Goal: Task Accomplishment & Management: Complete application form

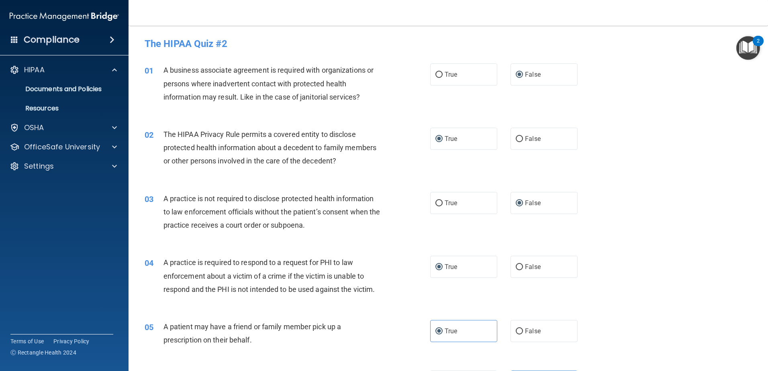
scroll to position [1066, 0]
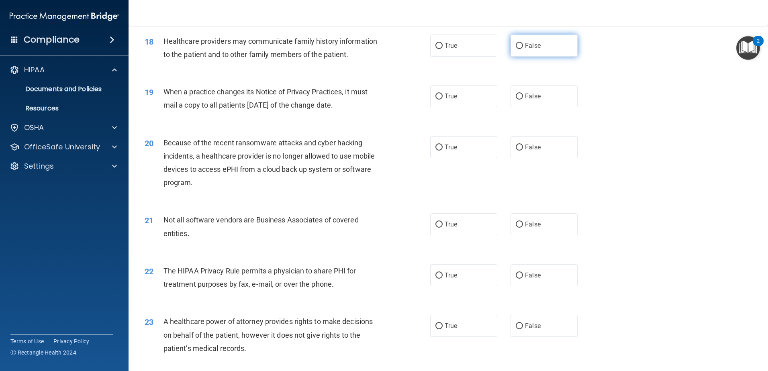
click at [528, 49] on label "False" at bounding box center [543, 46] width 67 height 22
click at [523, 49] on input "False" at bounding box center [519, 46] width 7 height 6
radio input "true"
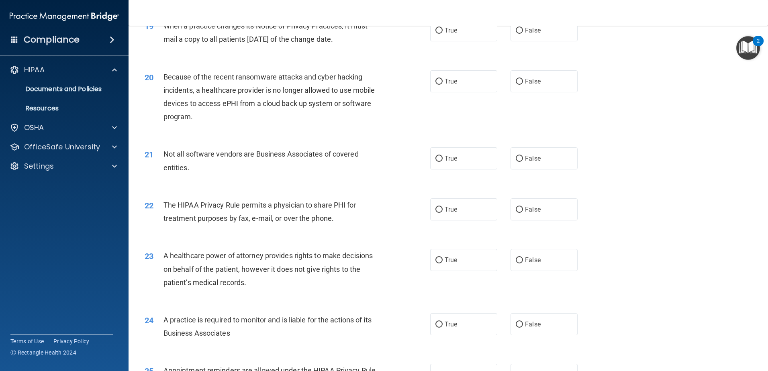
scroll to position [1146, 0]
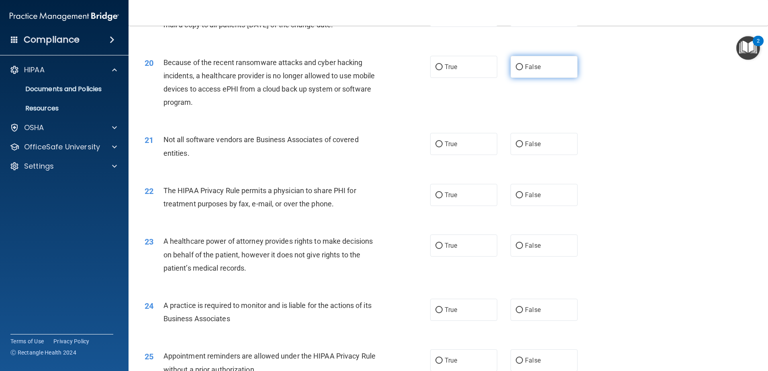
click at [525, 68] on span "False" at bounding box center [533, 67] width 16 height 8
click at [522, 68] on input "False" at bounding box center [519, 67] width 7 height 6
radio input "true"
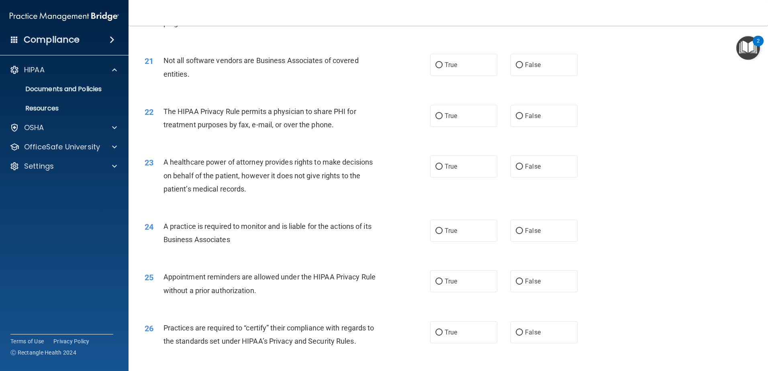
scroll to position [1226, 0]
click at [437, 59] on label "True" at bounding box center [463, 64] width 67 height 22
click at [437, 61] on input "True" at bounding box center [438, 64] width 7 height 6
radio input "true"
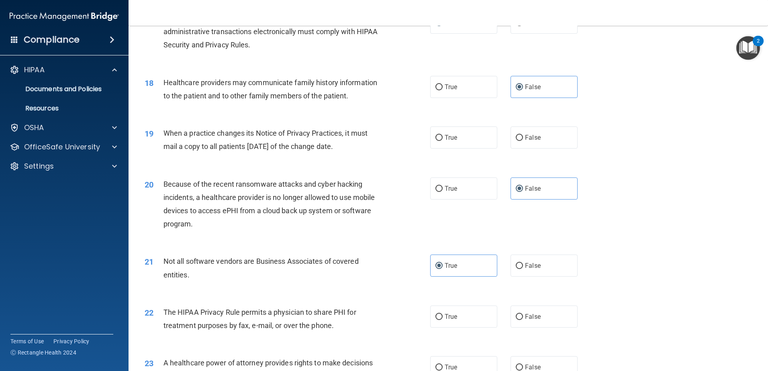
scroll to position [1044, 0]
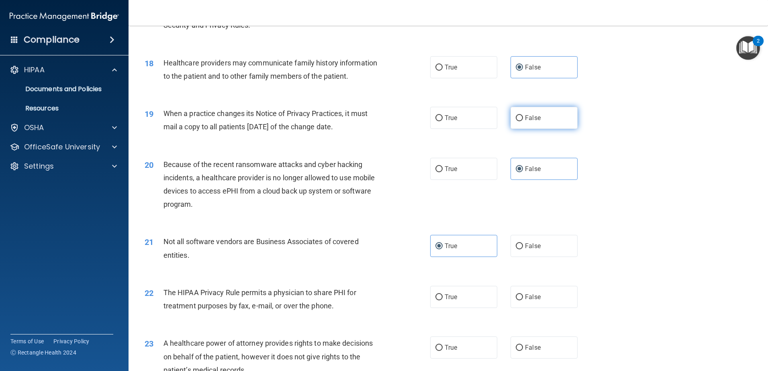
click at [520, 119] on label "False" at bounding box center [543, 118] width 67 height 22
click at [520, 119] on input "False" at bounding box center [519, 118] width 7 height 6
radio input "true"
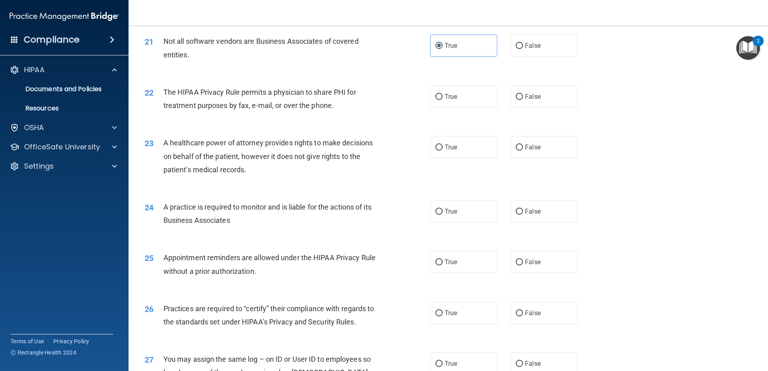
scroll to position [1245, 0]
click at [436, 96] on input "True" at bounding box center [438, 97] width 7 height 6
radio input "true"
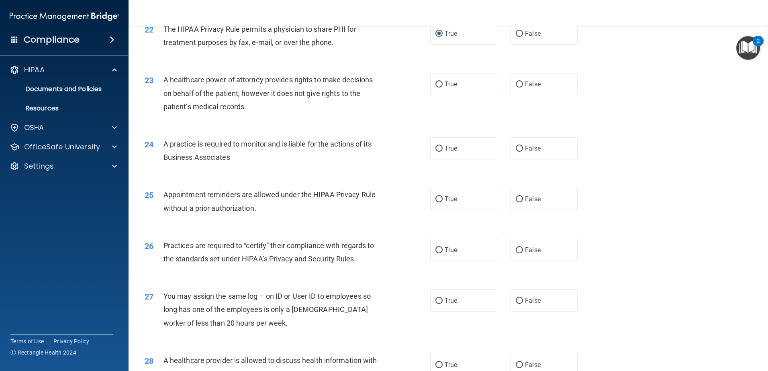
scroll to position [1325, 0]
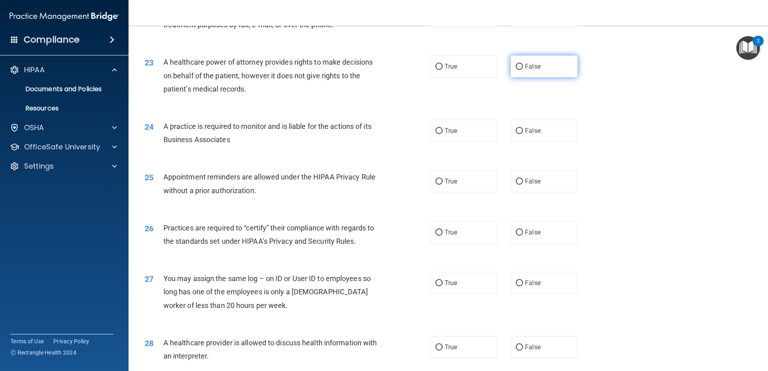
click at [526, 70] on span "False" at bounding box center [533, 67] width 16 height 8
click at [523, 70] on input "False" at bounding box center [519, 67] width 7 height 6
radio input "true"
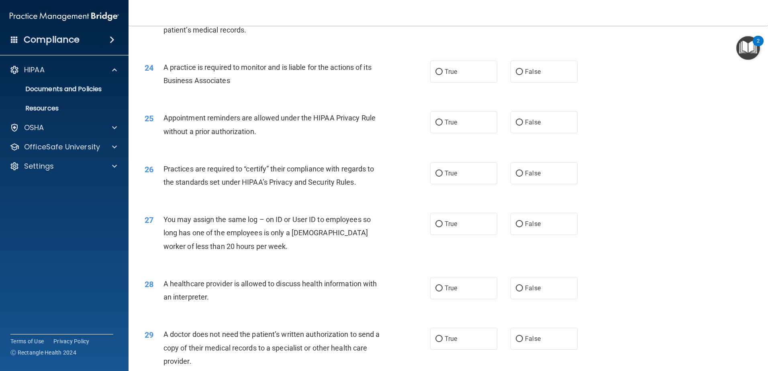
scroll to position [1406, 0]
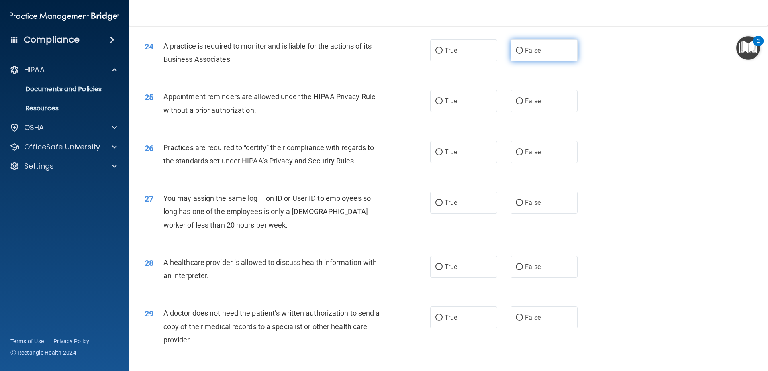
click at [523, 55] on label "False" at bounding box center [543, 50] width 67 height 22
click at [523, 54] on input "False" at bounding box center [519, 51] width 7 height 6
radio input "true"
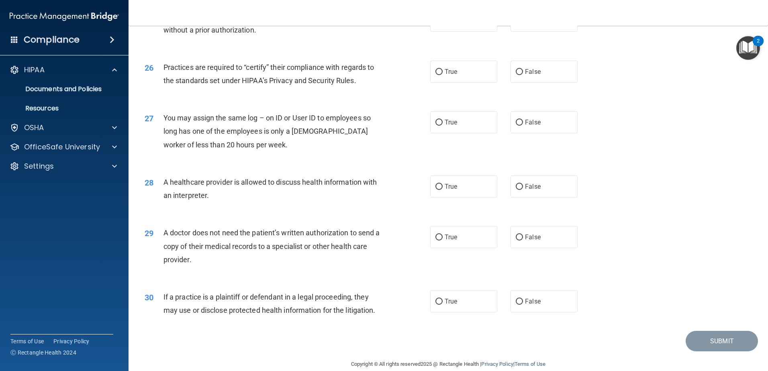
scroll to position [1446, 0]
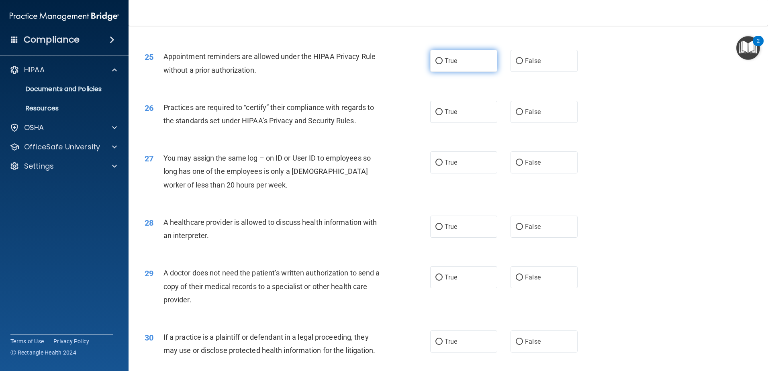
click at [445, 58] on span "True" at bounding box center [451, 61] width 12 height 8
click at [442, 58] on input "True" at bounding box center [438, 61] width 7 height 6
radio input "true"
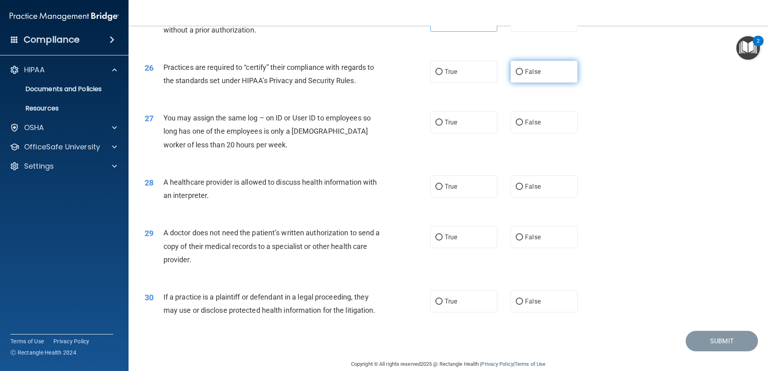
click at [525, 70] on span "False" at bounding box center [533, 72] width 16 height 8
click at [522, 70] on input "False" at bounding box center [519, 72] width 7 height 6
radio input "true"
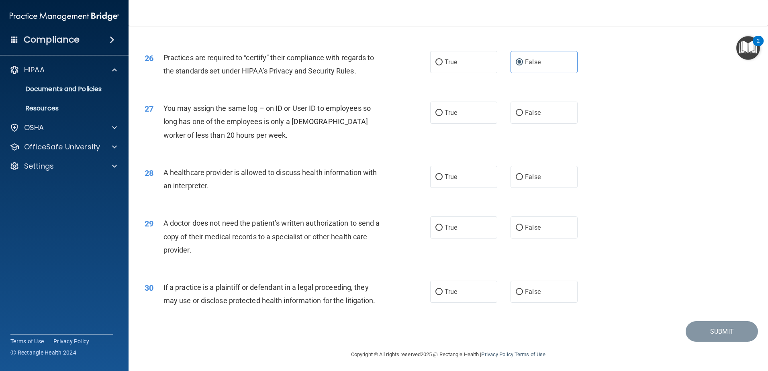
scroll to position [1498, 0]
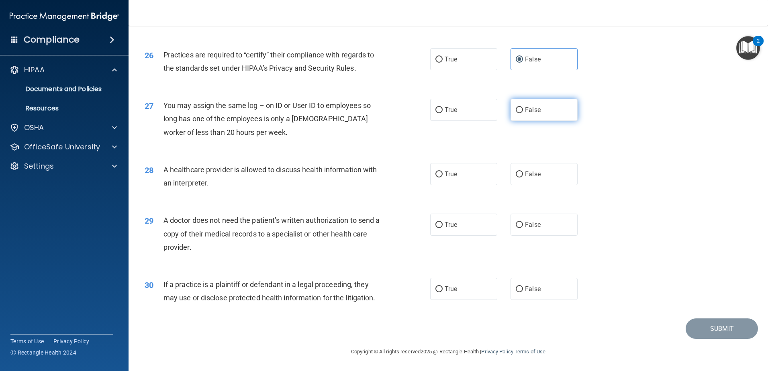
click at [519, 106] on label "False" at bounding box center [543, 110] width 67 height 22
click at [519, 107] on input "False" at bounding box center [519, 110] width 7 height 6
radio input "true"
click at [456, 173] on label "True" at bounding box center [463, 174] width 67 height 22
click at [443, 173] on input "True" at bounding box center [438, 174] width 7 height 6
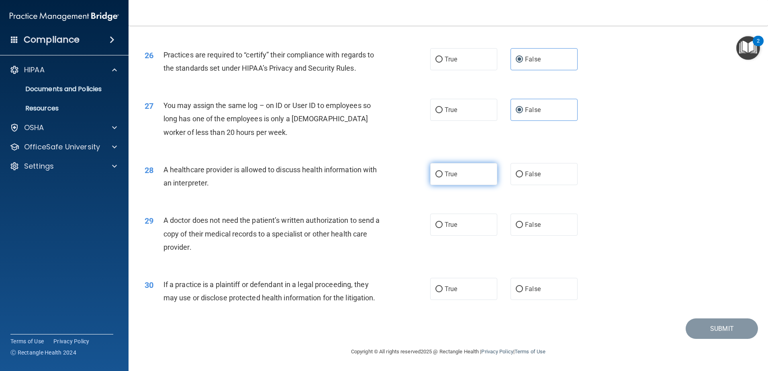
radio input "true"
click at [445, 225] on span "True" at bounding box center [451, 225] width 12 height 8
click at [443, 225] on input "True" at bounding box center [438, 225] width 7 height 6
radio input "true"
click at [451, 292] on span "True" at bounding box center [451, 289] width 12 height 8
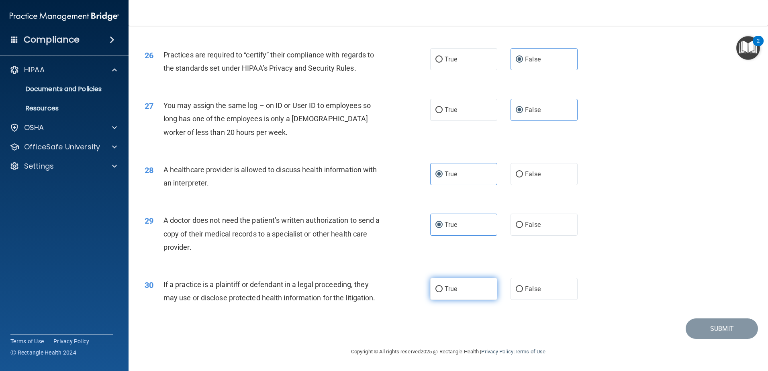
click at [443, 292] on input "True" at bounding box center [438, 289] width 7 height 6
radio input "true"
click at [708, 331] on button "Submit" at bounding box center [722, 328] width 72 height 20
